Goal: Use online tool/utility: Utilize a website feature to perform a specific function

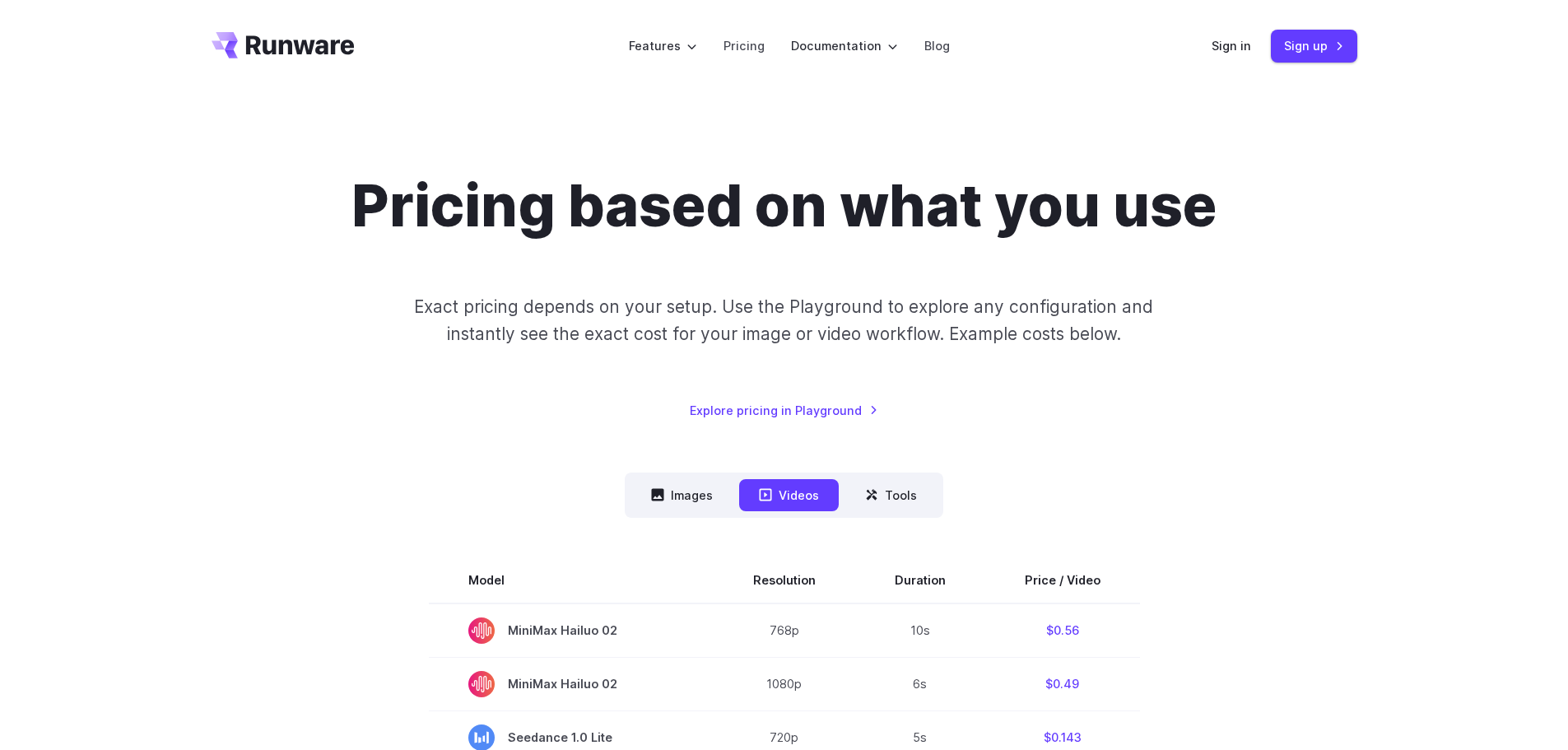
click at [1228, 62] on header "Features Tasks Image generation Video generation Sonic Inference Engine™ Models…" at bounding box center [785, 46] width 1185 height 92
click at [1241, 43] on link "Sign in" at bounding box center [1232, 45] width 40 height 19
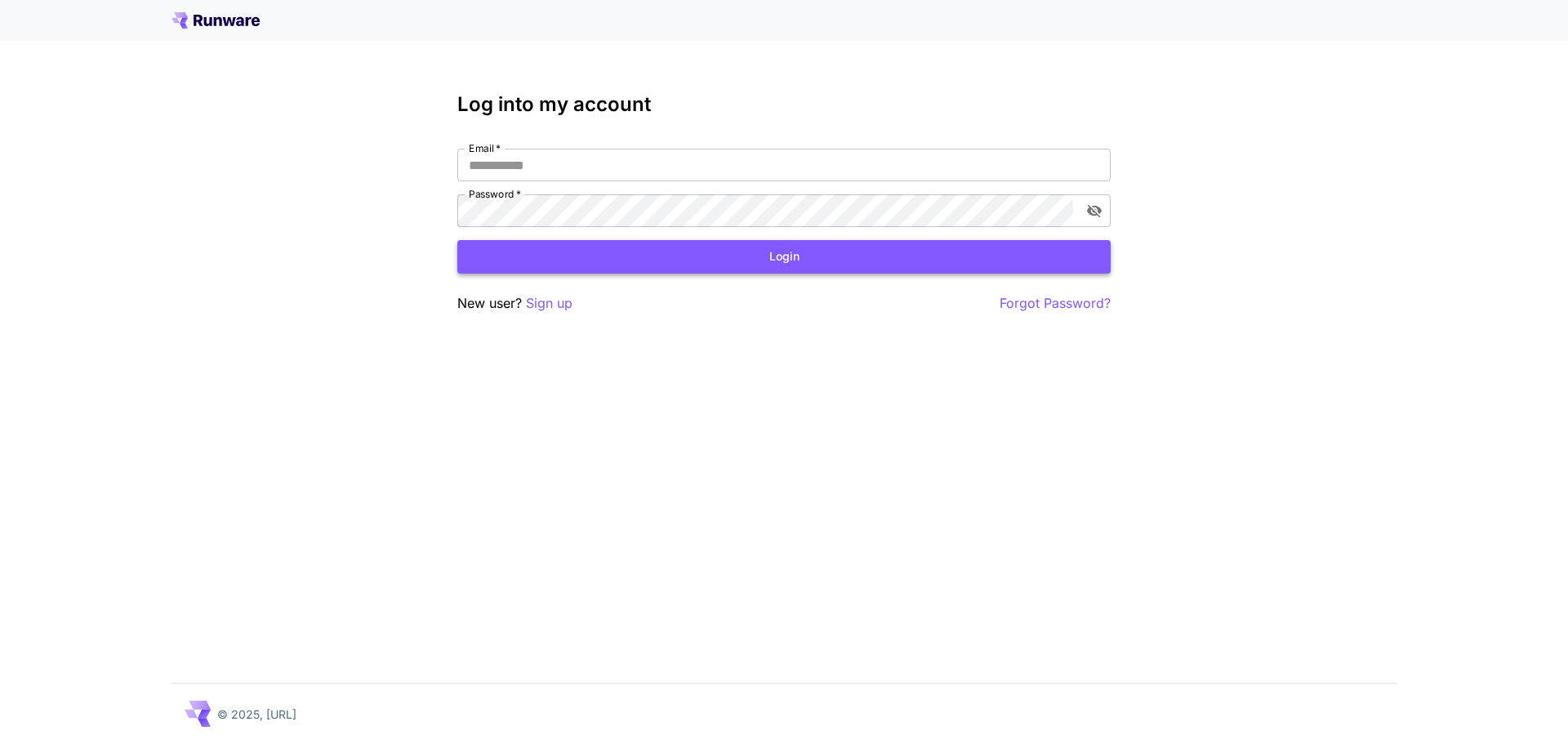
type input "**********"
click at [687, 255] on button "Login" at bounding box center [784, 257] width 654 height 34
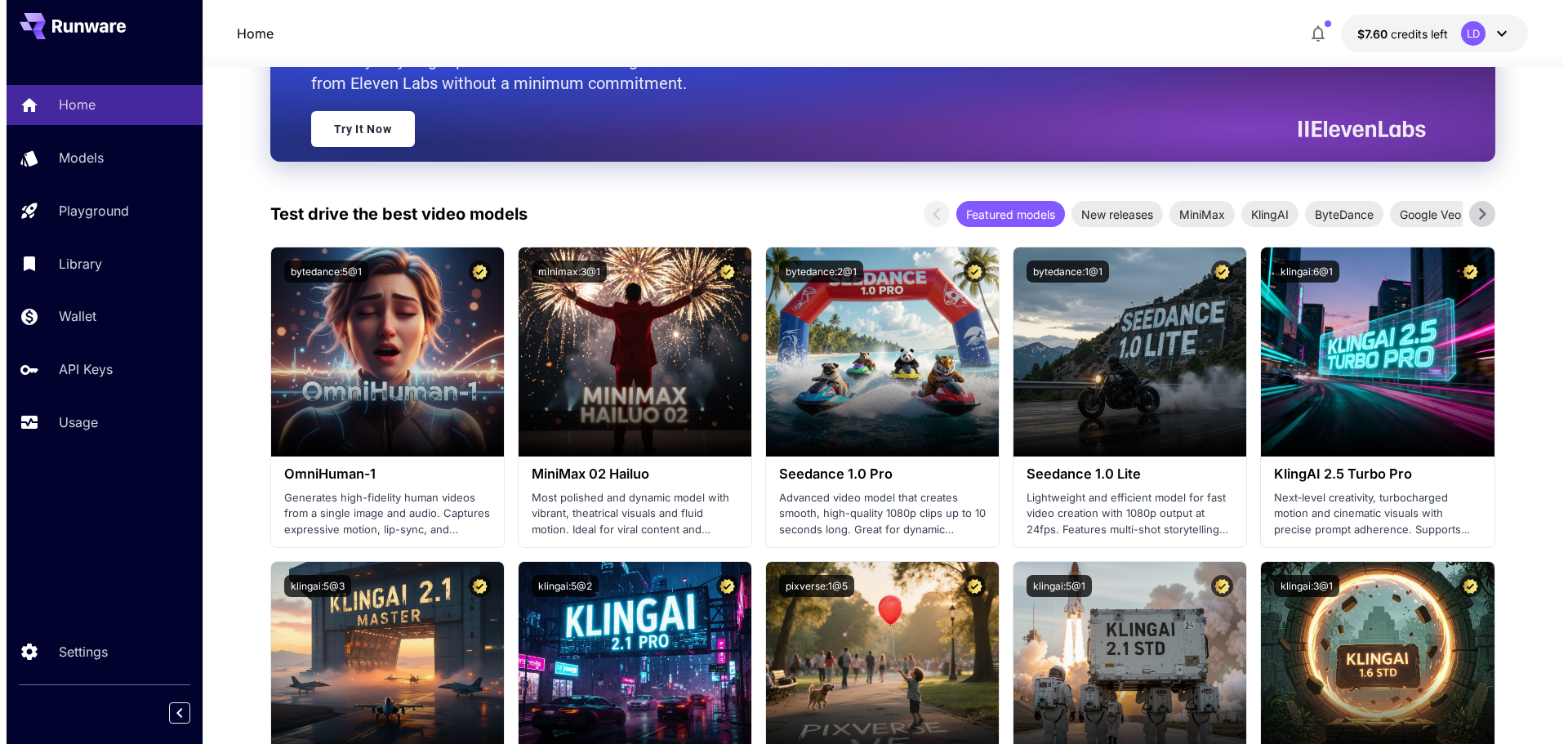
scroll to position [246, 0]
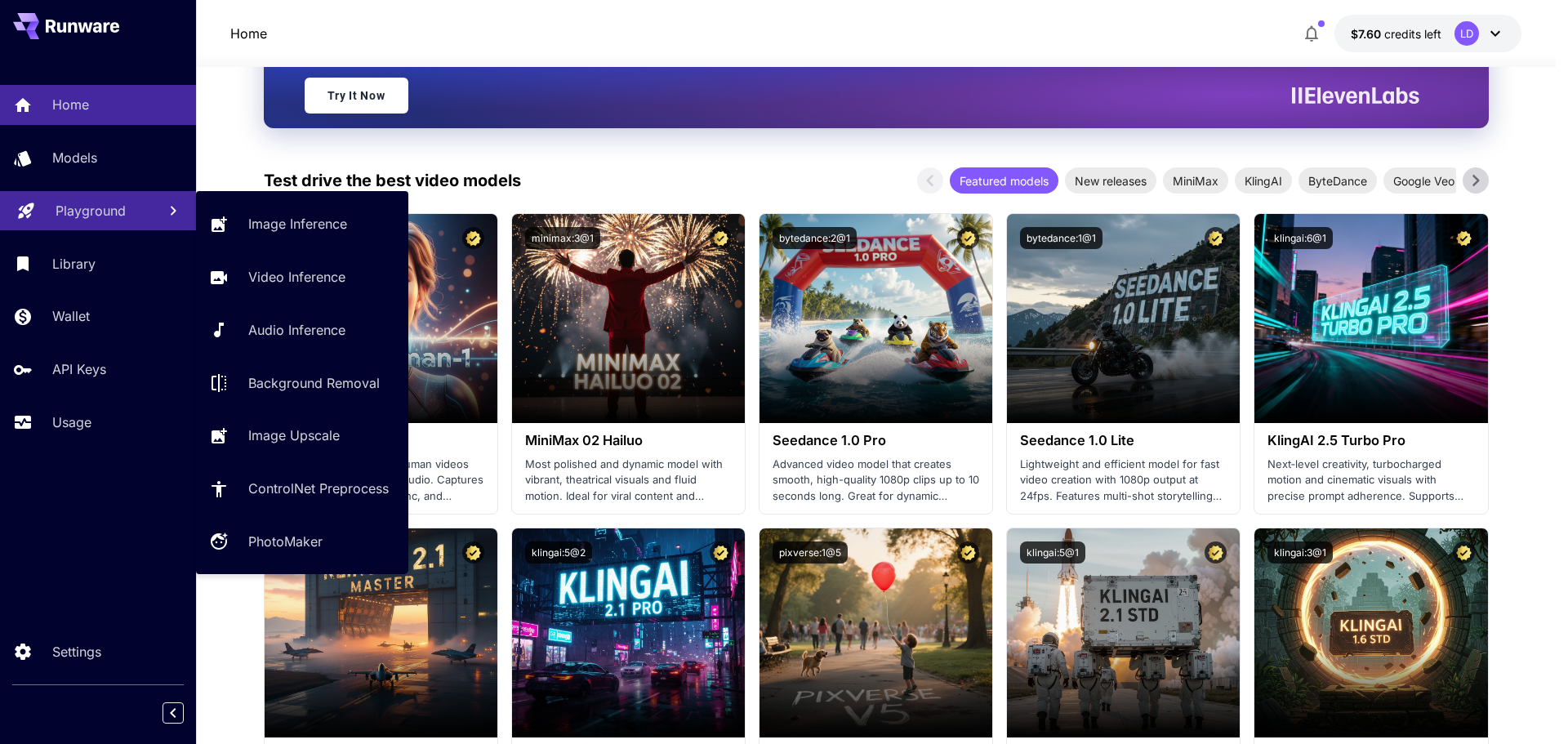
click at [118, 228] on link "Playground" at bounding box center [98, 210] width 196 height 40
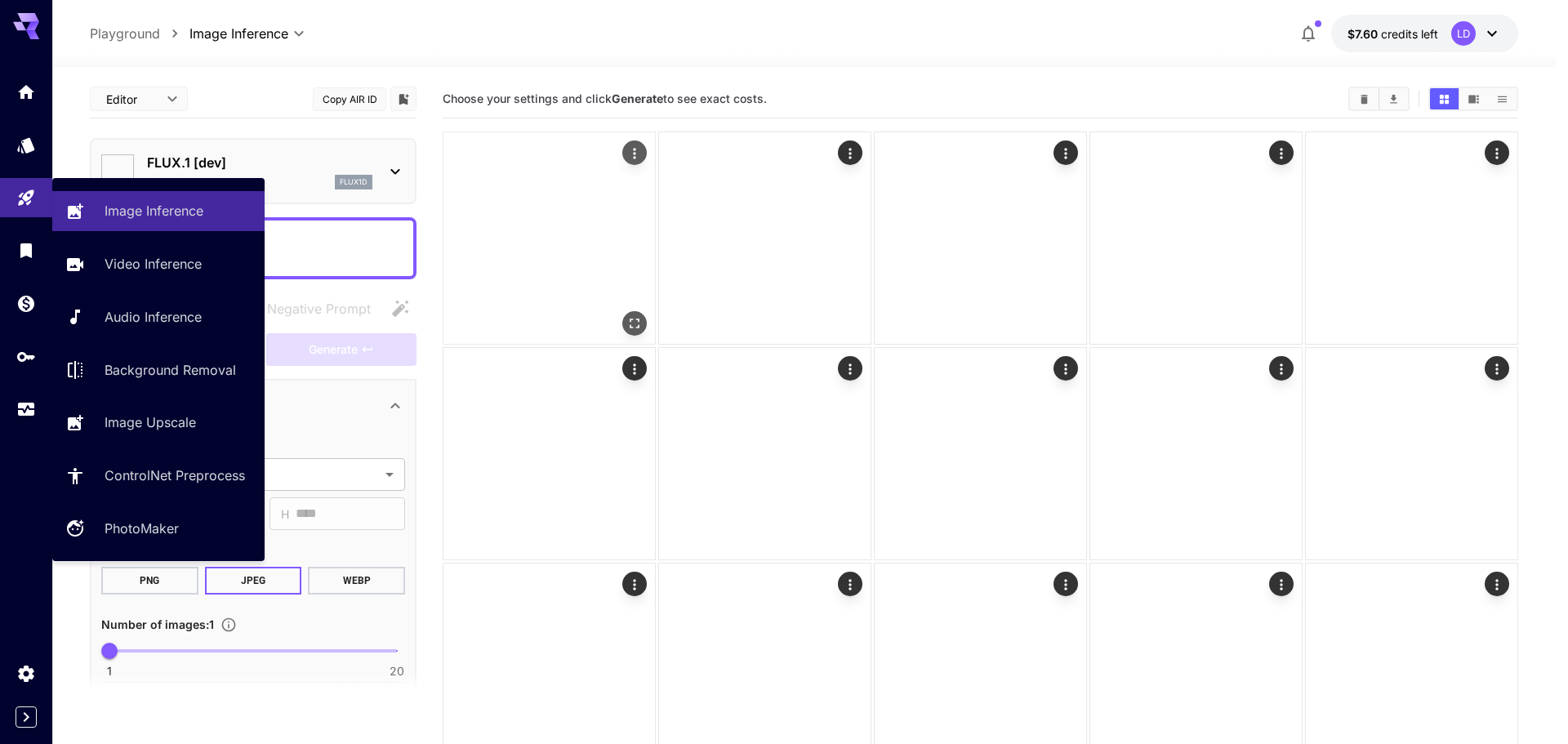
type input "**********"
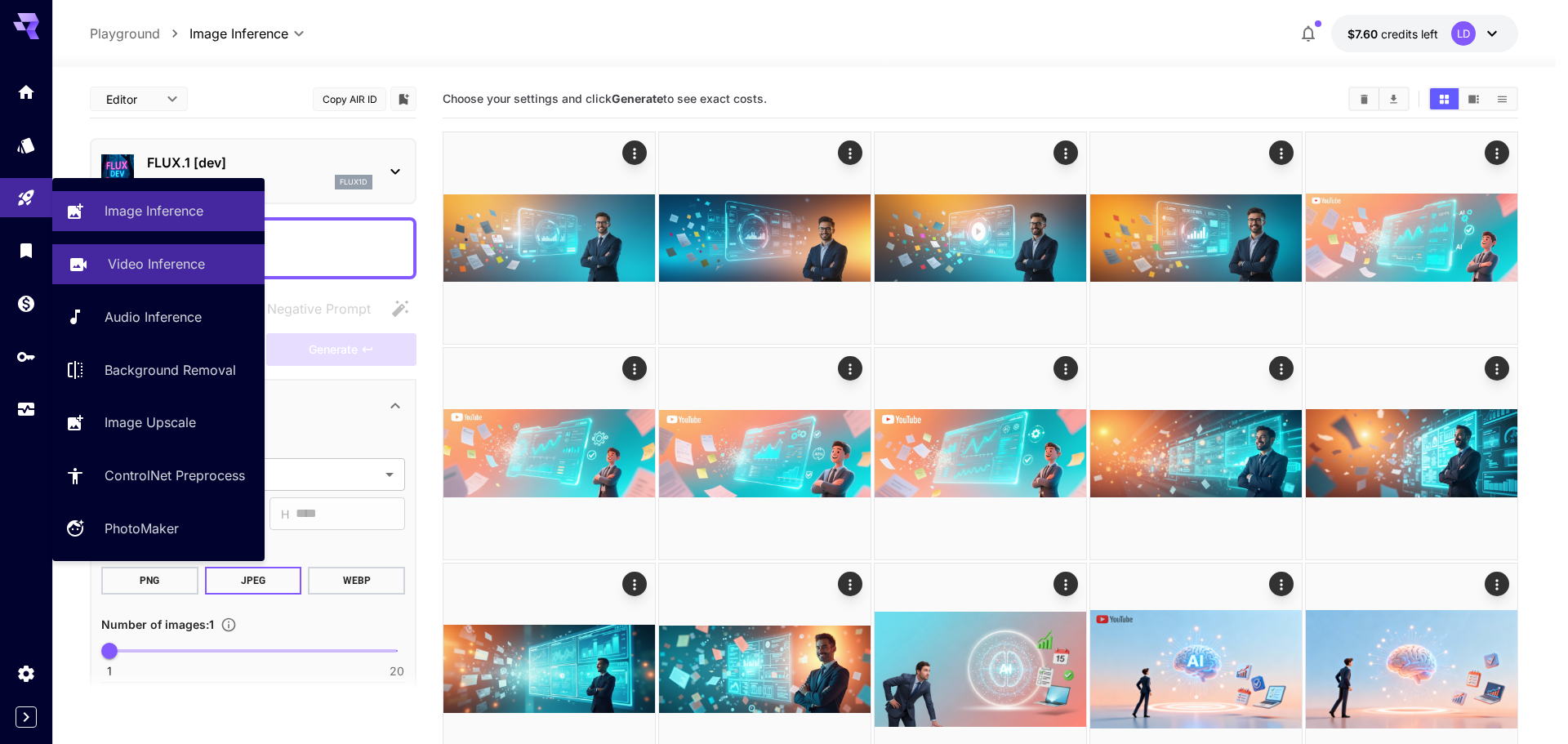
click at [185, 262] on p "Video Inference" at bounding box center [156, 264] width 97 height 20
type input "**********"
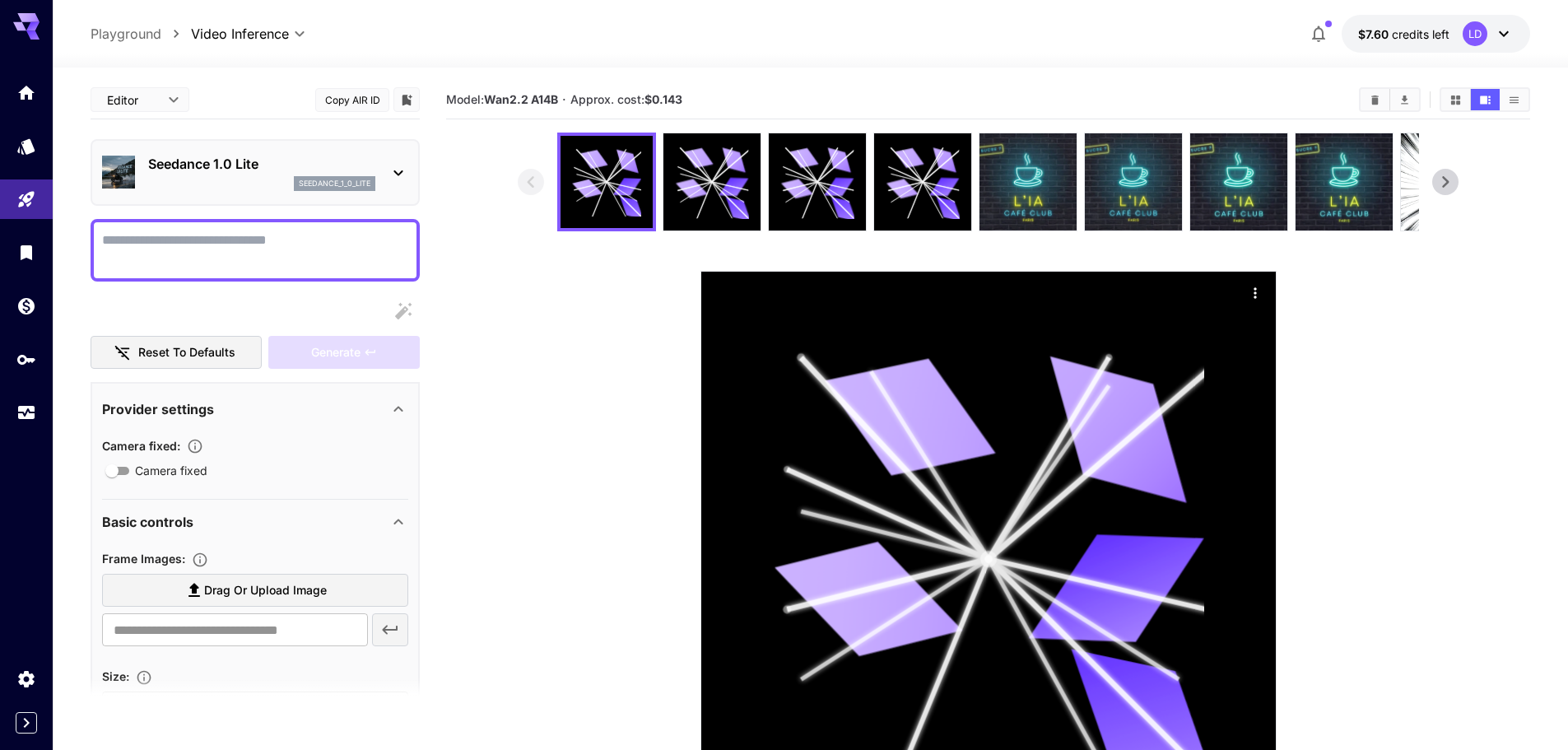
click at [1457, 183] on icon at bounding box center [1446, 182] width 24 height 24
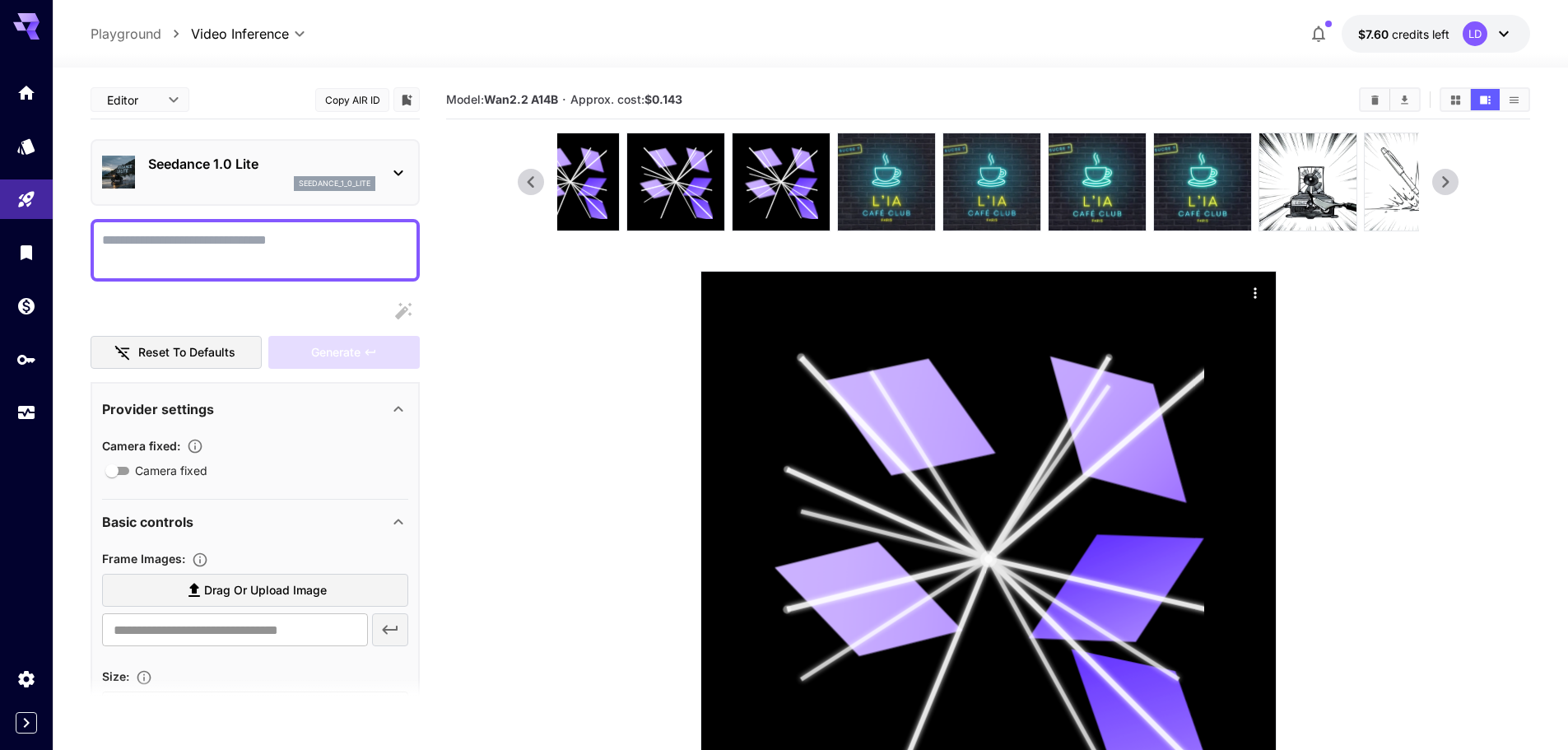
click at [1457, 182] on icon at bounding box center [1446, 182] width 24 height 24
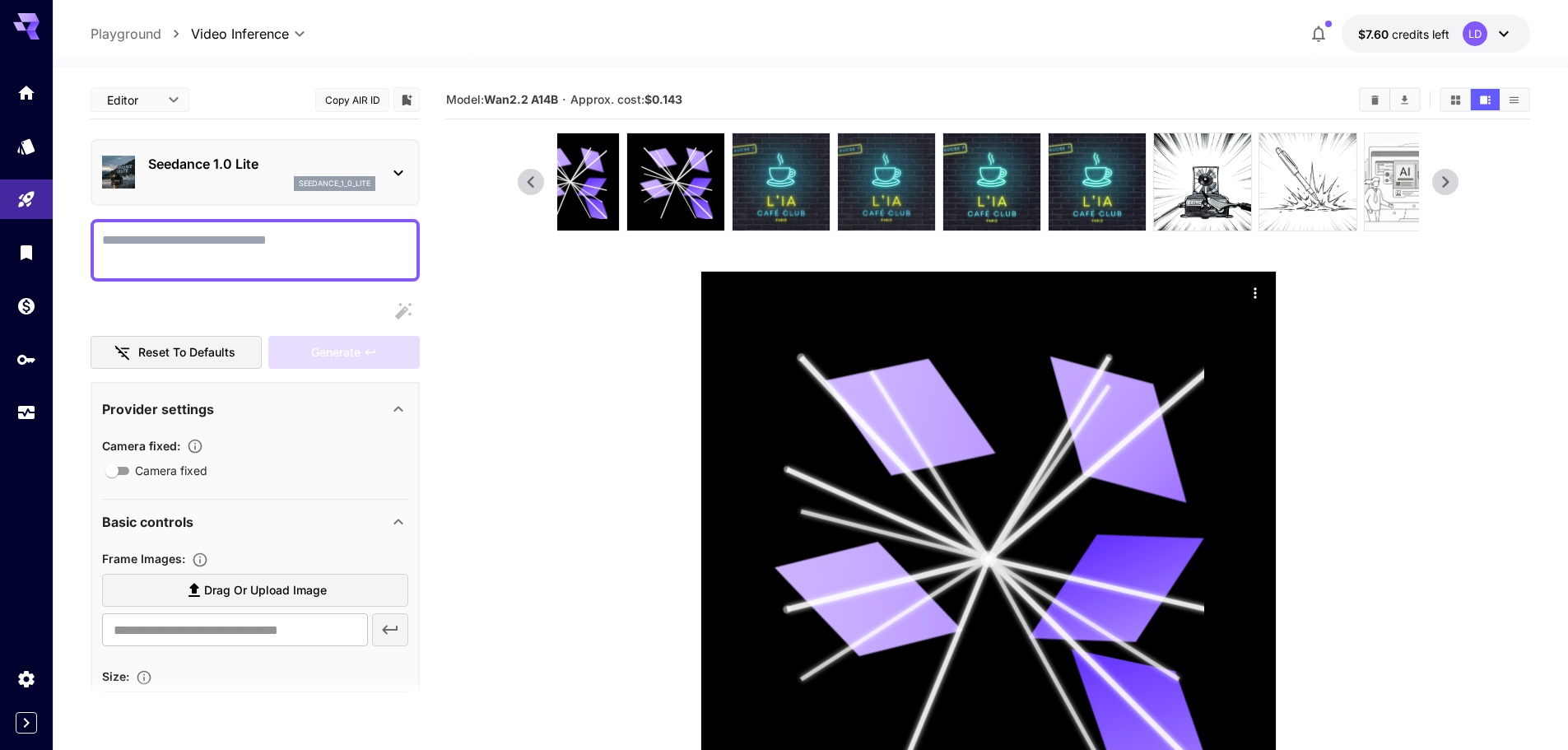
click at [1457, 182] on icon at bounding box center [1446, 182] width 24 height 24
click at [1457, 181] on icon at bounding box center [1446, 182] width 24 height 24
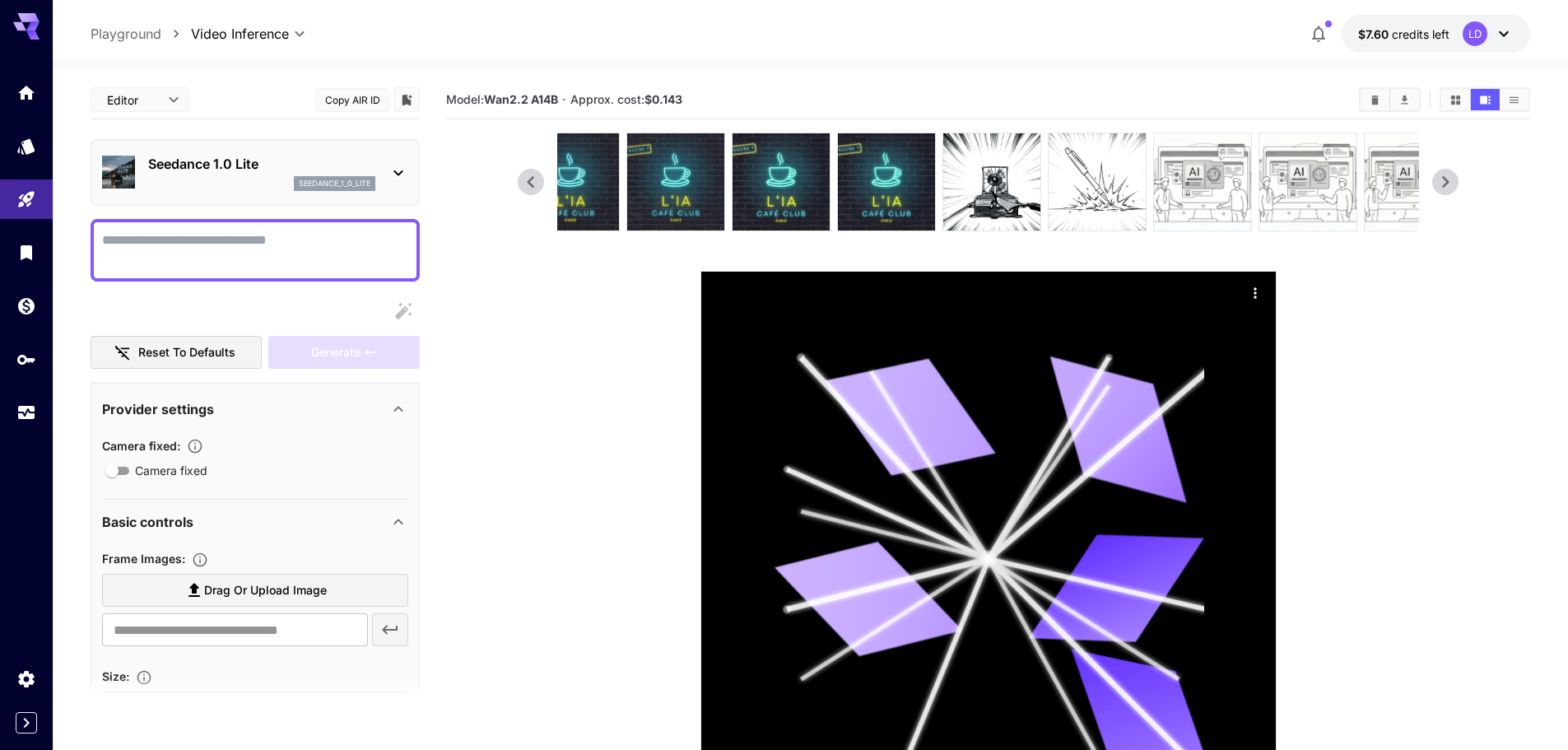
click at [1457, 181] on icon at bounding box center [1446, 182] width 24 height 24
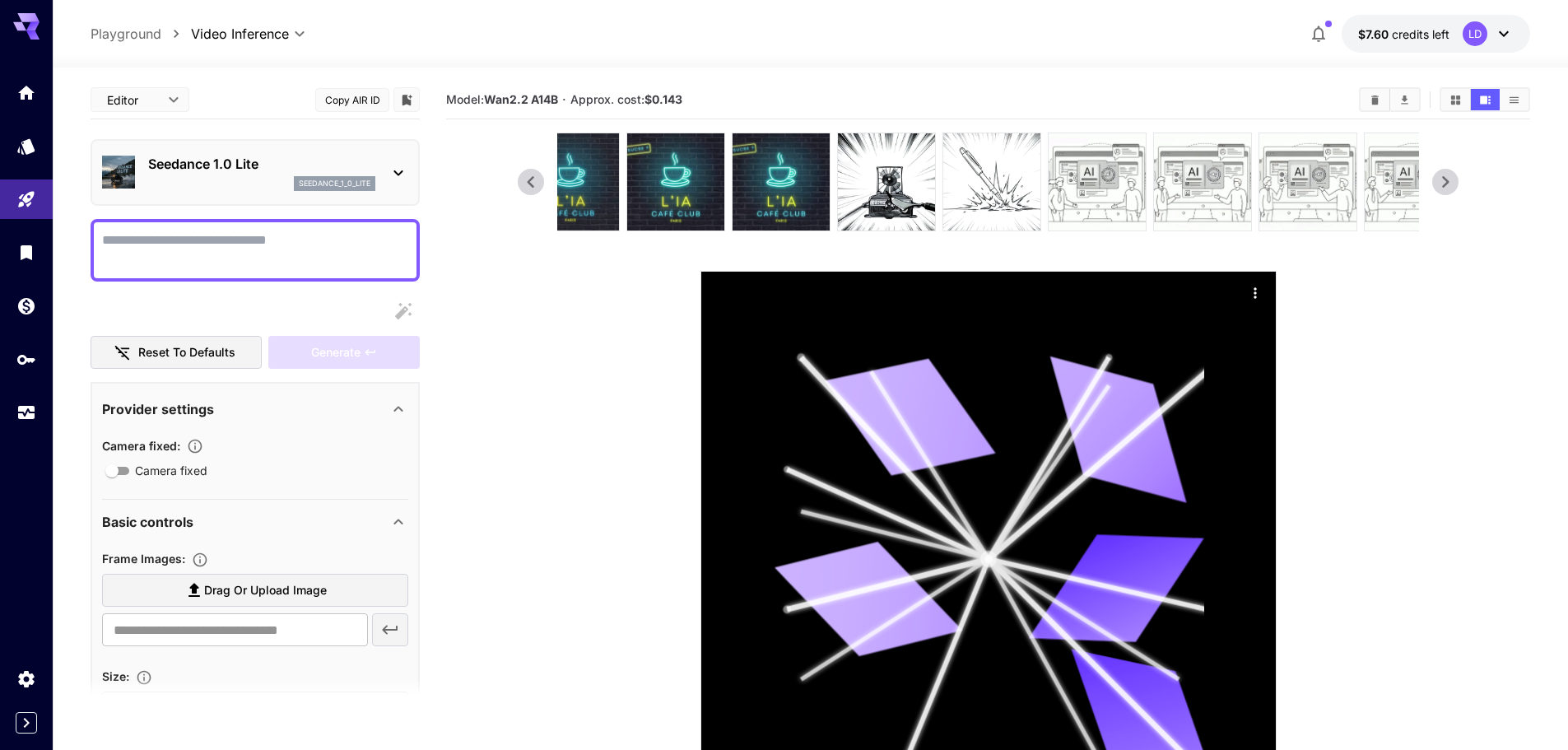
click at [1457, 181] on icon at bounding box center [1446, 182] width 24 height 24
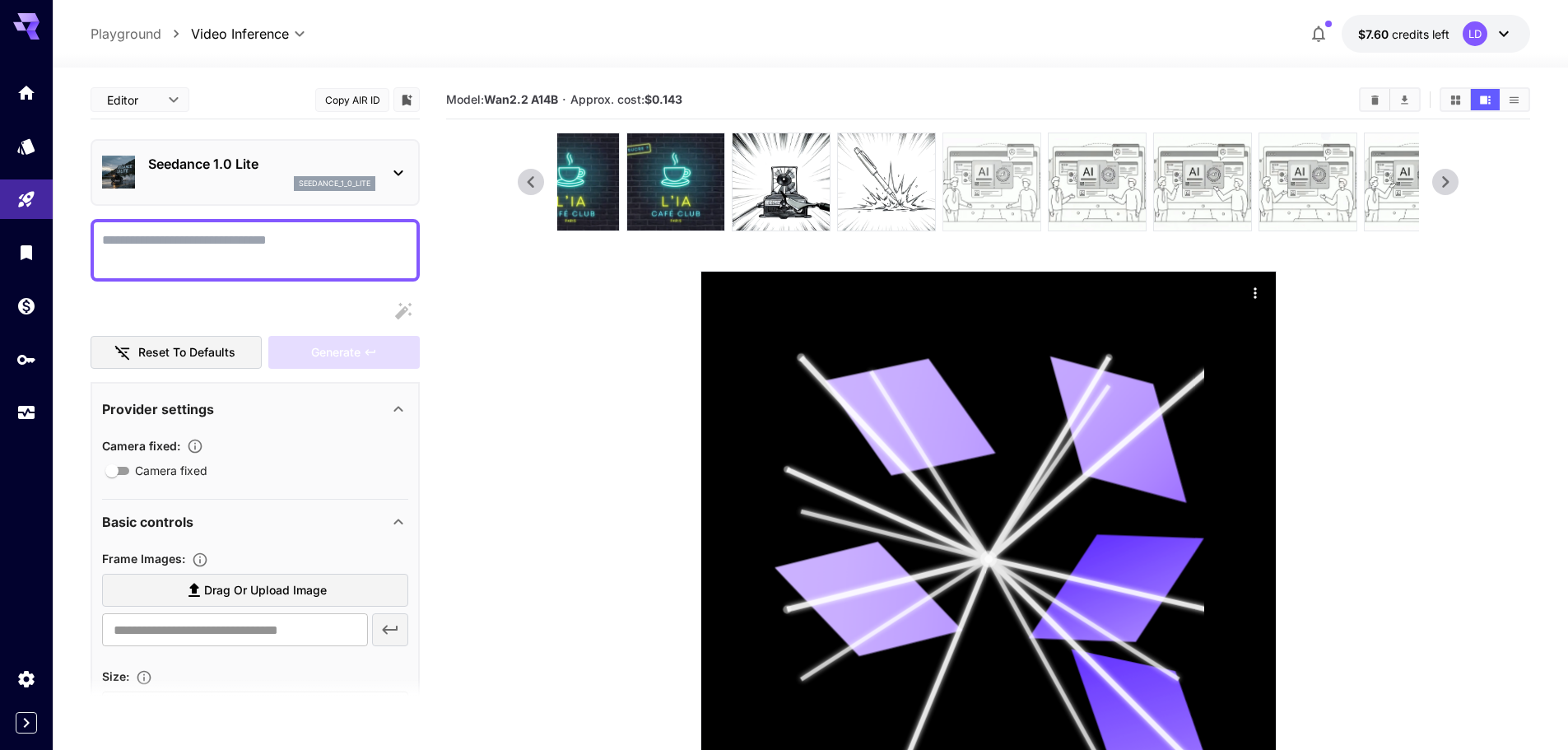
click at [994, 188] on img at bounding box center [991, 182] width 97 height 97
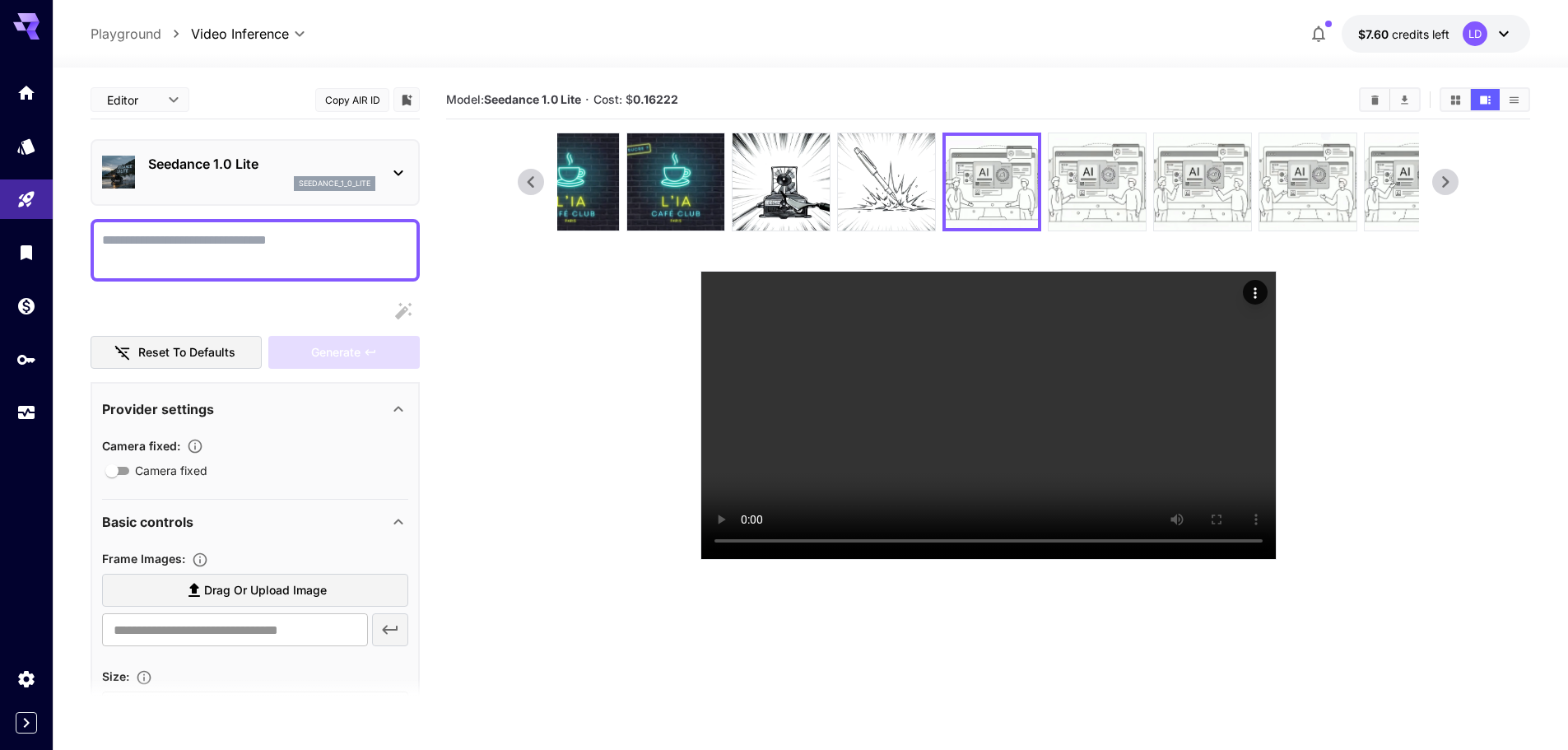
click at [1454, 184] on icon at bounding box center [1446, 182] width 24 height 24
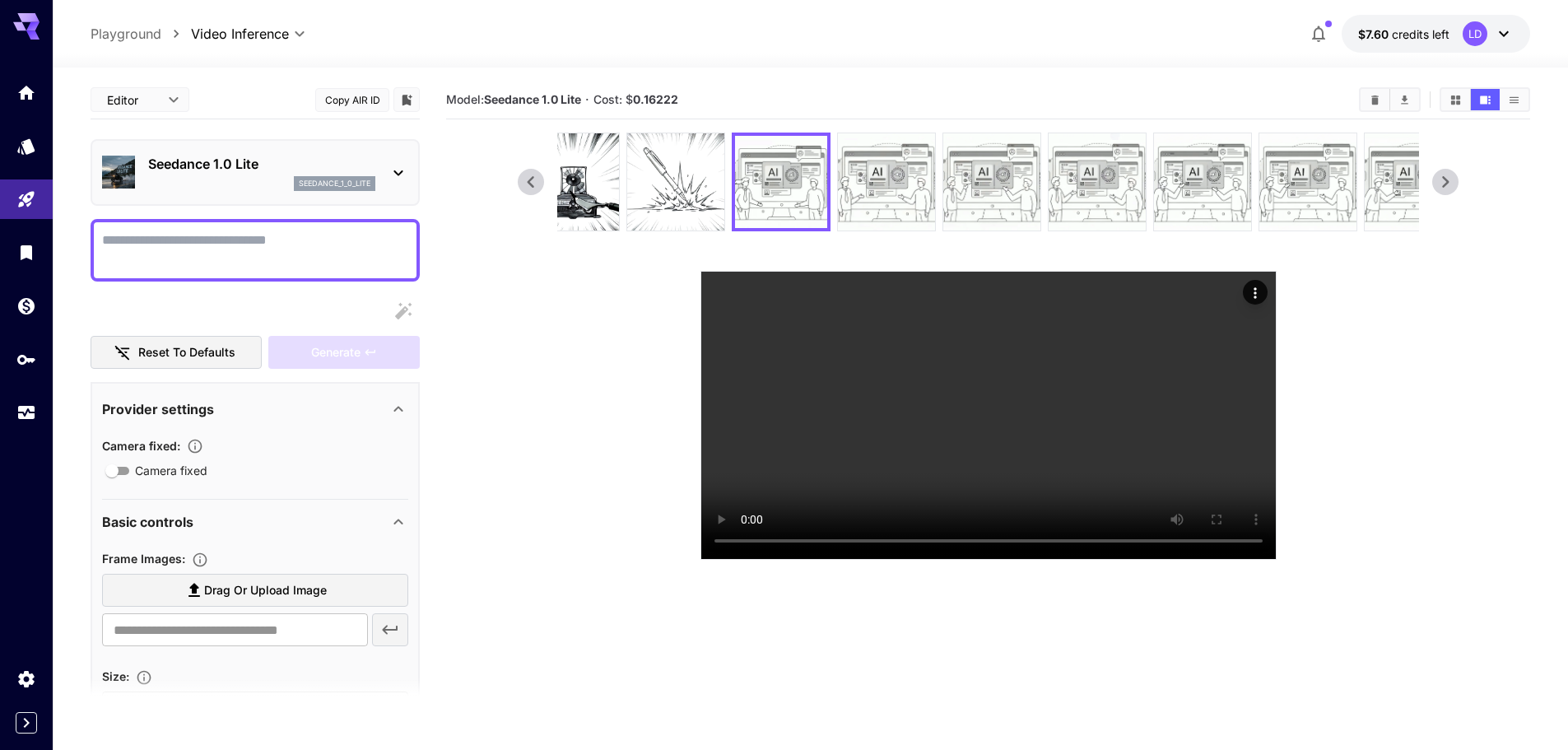
click at [1454, 184] on icon at bounding box center [1446, 182] width 24 height 24
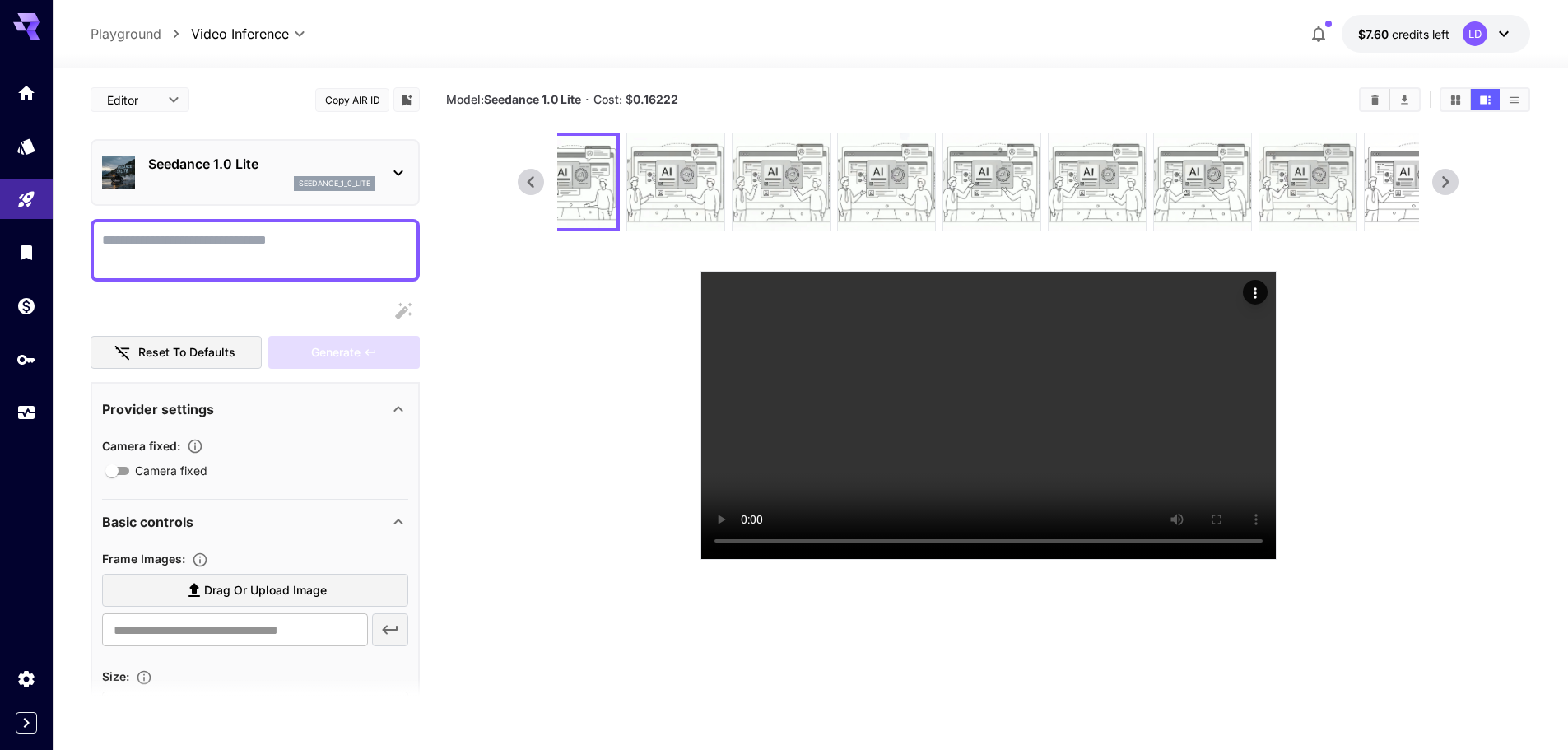
click at [1454, 184] on icon at bounding box center [1446, 182] width 24 height 24
click at [1452, 187] on icon at bounding box center [1446, 182] width 24 height 24
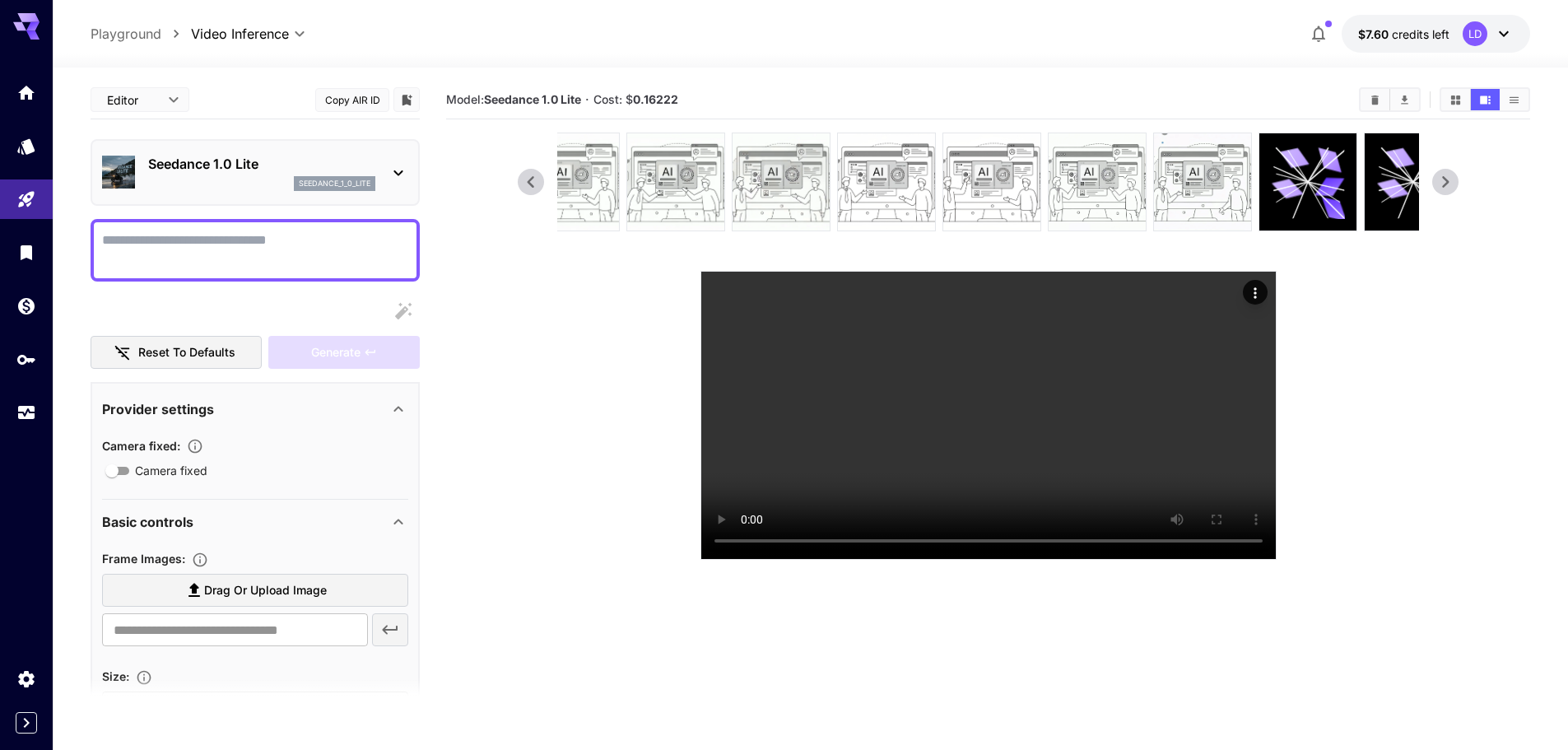
click at [1452, 187] on icon at bounding box center [1446, 182] width 24 height 24
click at [1452, 186] on icon at bounding box center [1446, 182] width 24 height 24
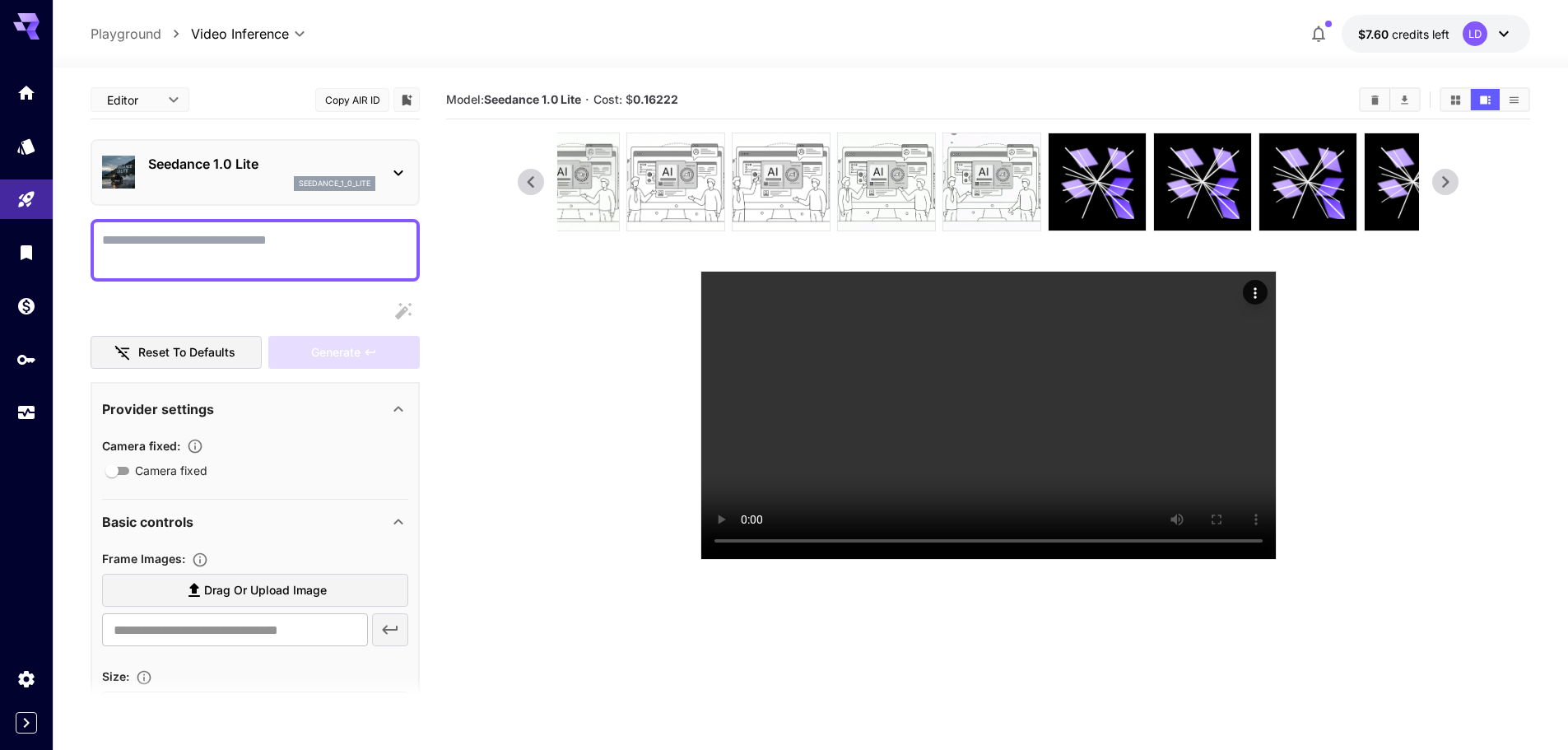
click at [1452, 186] on icon at bounding box center [1446, 182] width 24 height 24
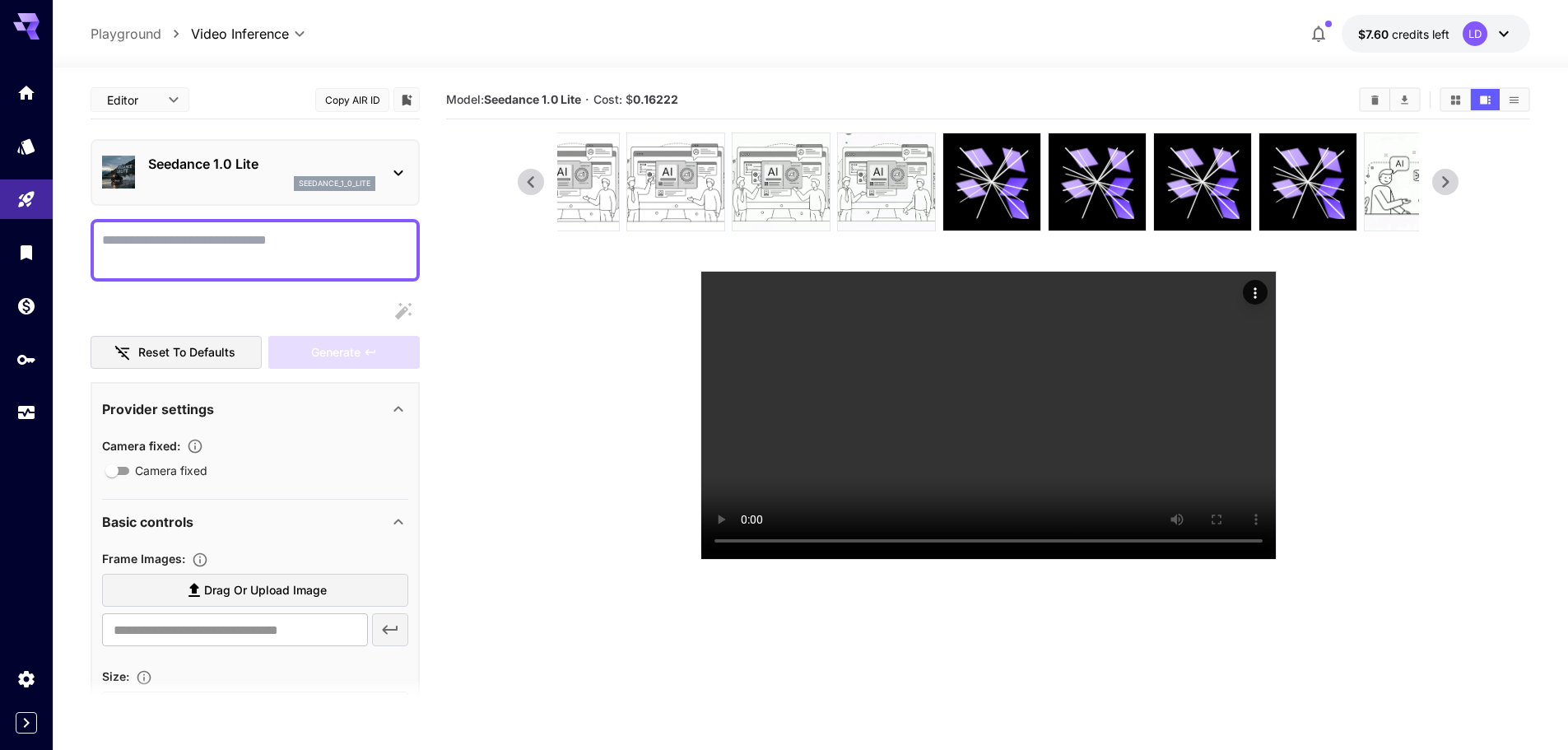
click at [1452, 186] on icon at bounding box center [1446, 182] width 24 height 24
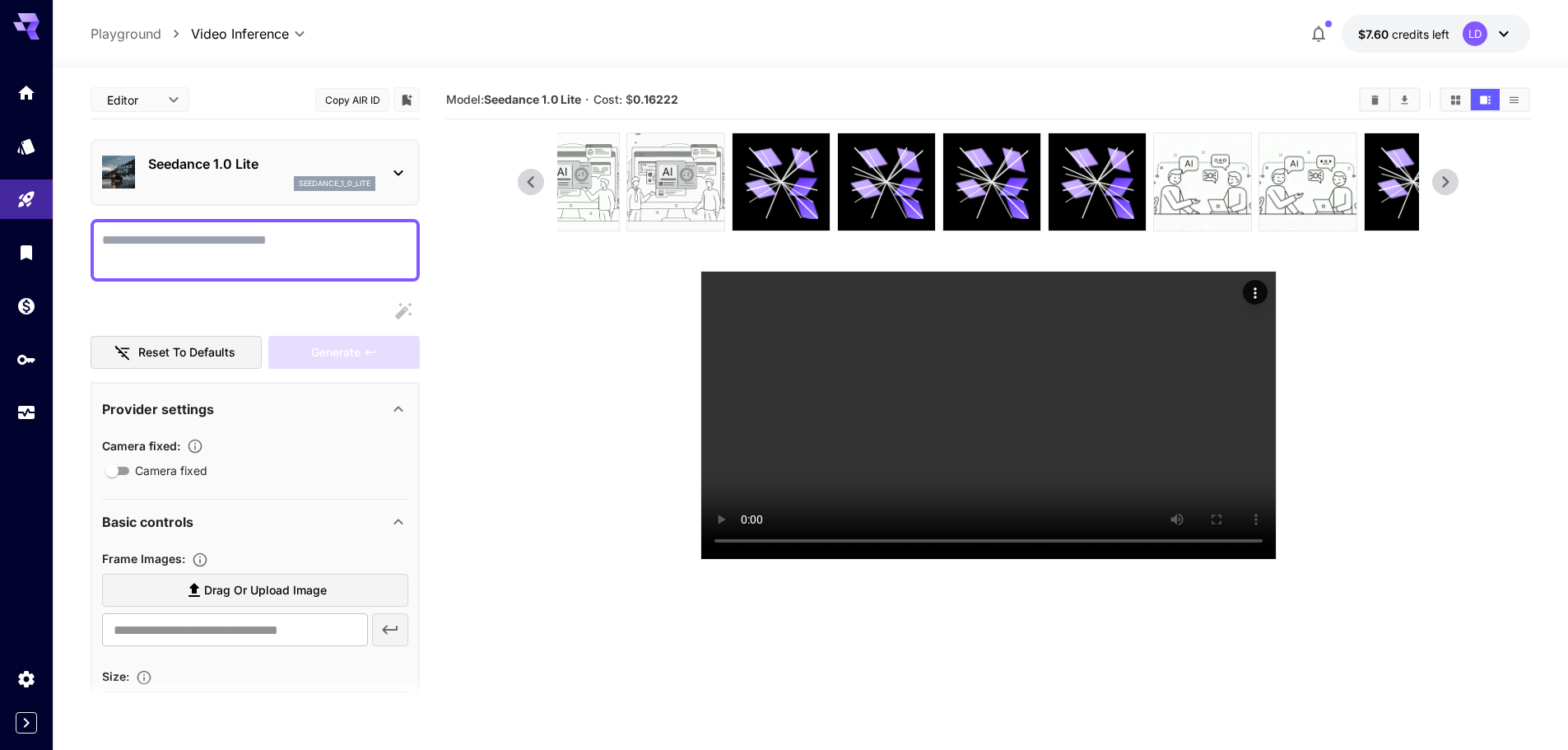
click at [1452, 186] on icon at bounding box center [1446, 182] width 24 height 24
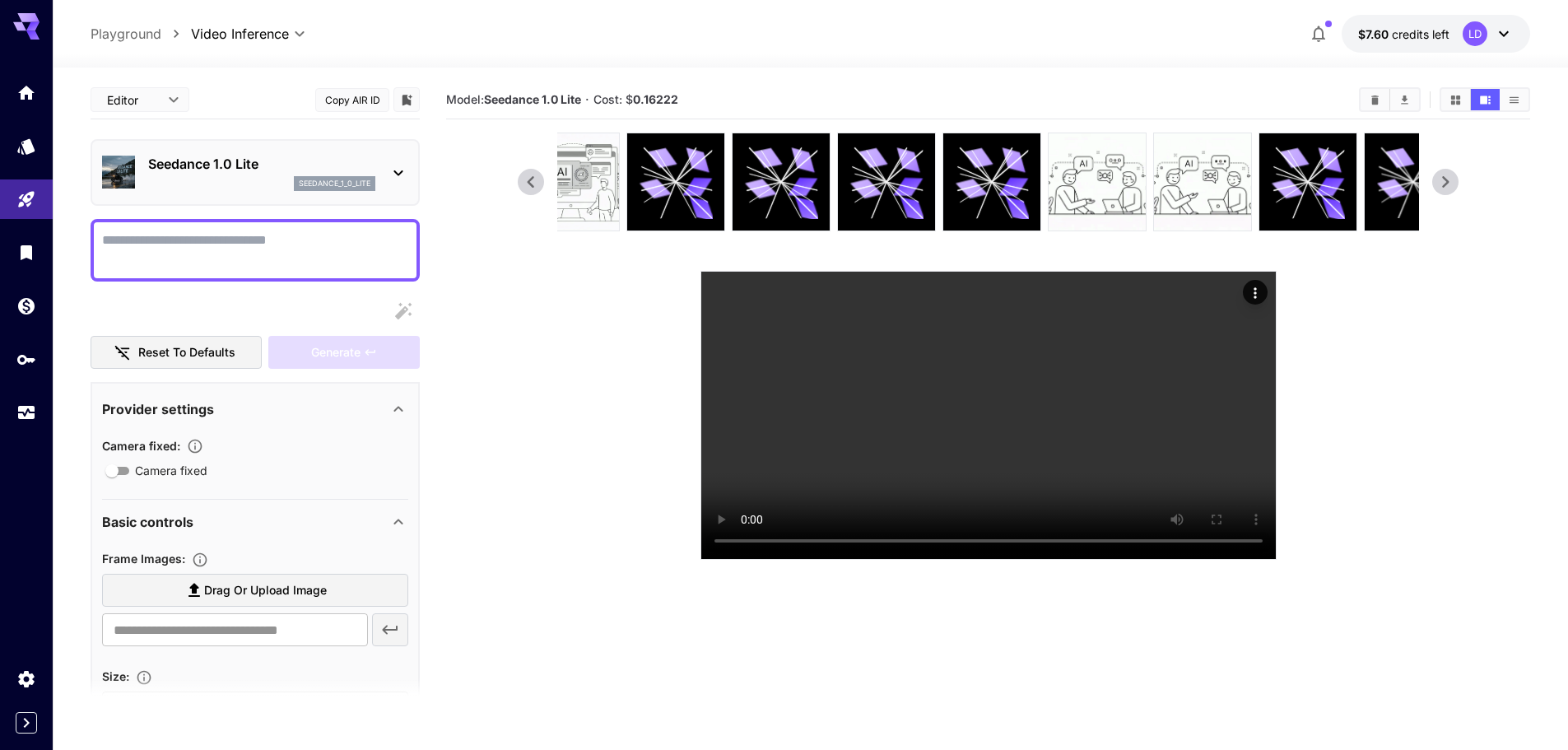
click at [1452, 186] on icon at bounding box center [1446, 182] width 24 height 24
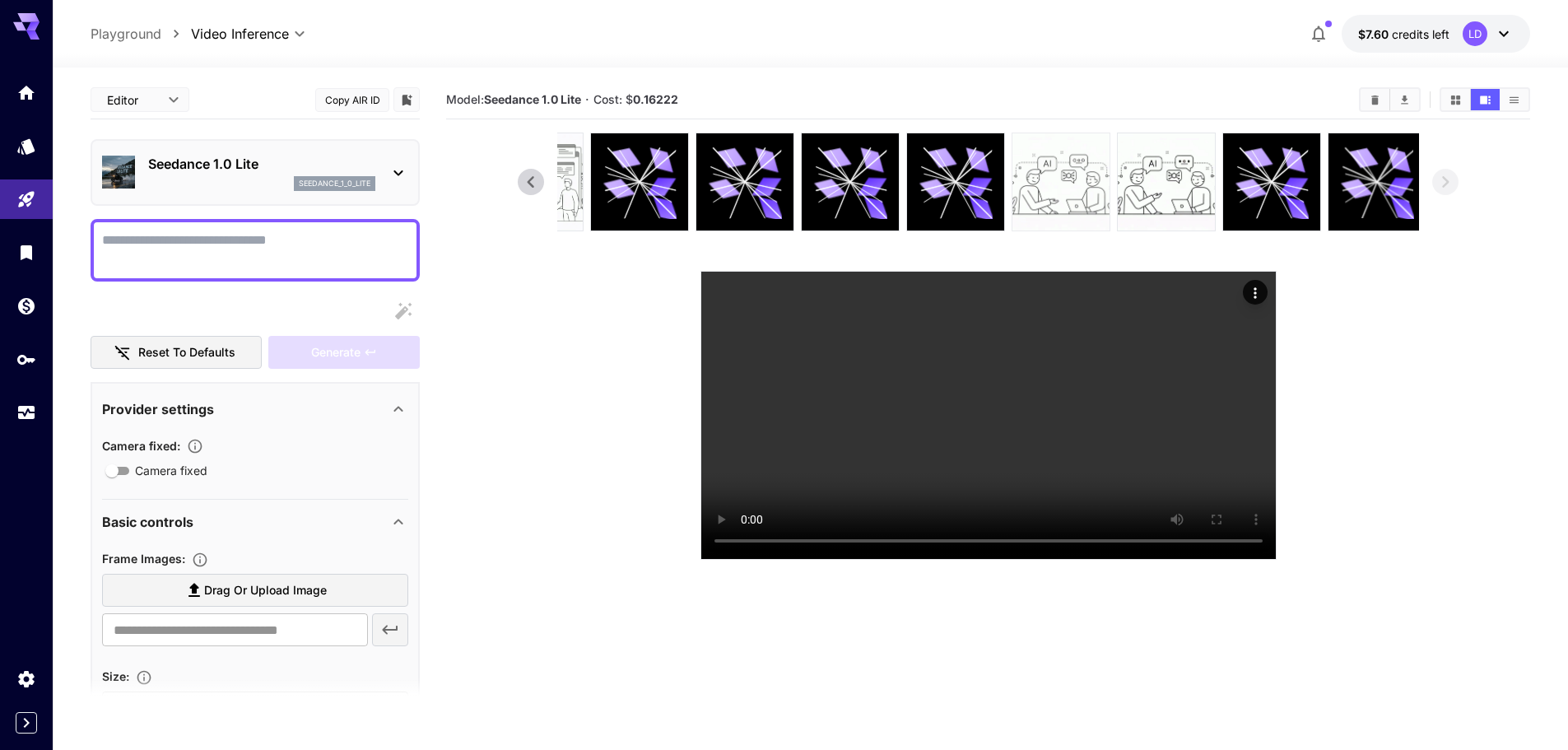
click at [1045, 187] on img at bounding box center [1061, 182] width 97 height 97
click at [806, 472] on video at bounding box center [988, 415] width 575 height 287
click at [1429, 388] on section at bounding box center [988, 346] width 941 height 427
click at [1119, 167] on img at bounding box center [1166, 182] width 97 height 97
click at [1452, 395] on section at bounding box center [988, 346] width 941 height 427
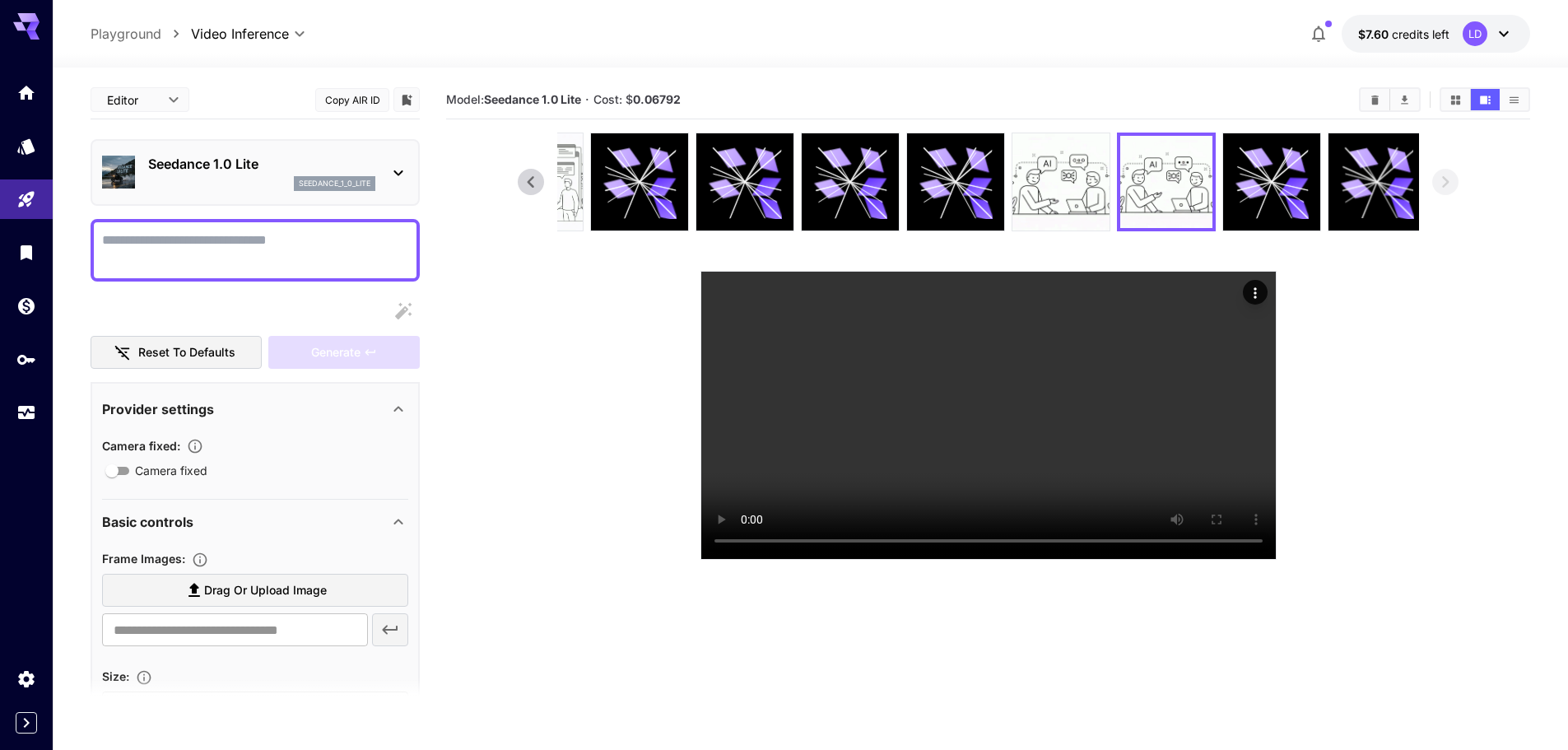
click at [1367, 469] on section at bounding box center [988, 346] width 941 height 427
click at [987, 418] on video at bounding box center [988, 415] width 575 height 287
